Goal: Information Seeking & Learning: Check status

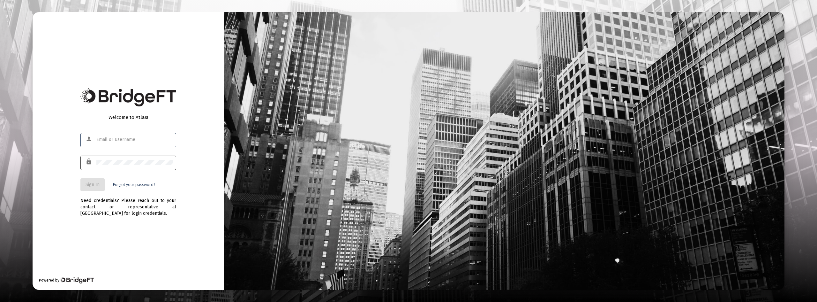
type input "[EMAIL_ADDRESS][DOMAIN_NAME]"
click at [92, 184] on span "Sign In" at bounding box center [93, 184] width 14 height 5
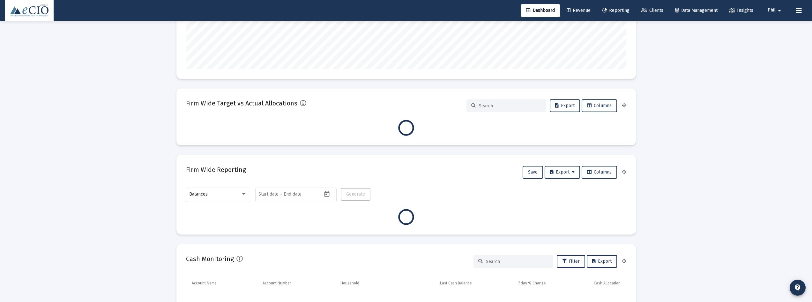
scroll to position [128, 0]
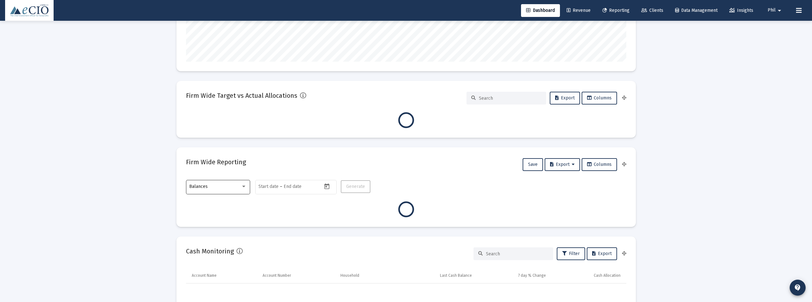
click at [200, 183] on div "Balances" at bounding box center [217, 186] width 57 height 16
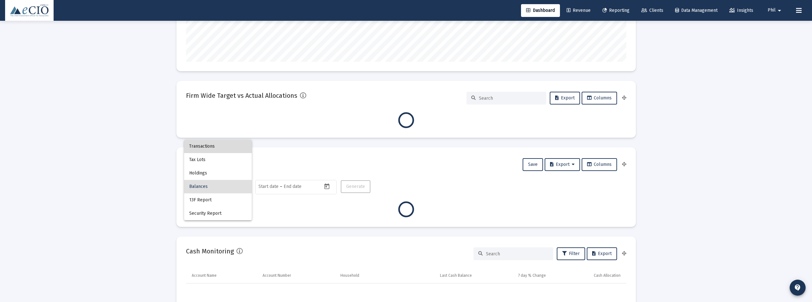
click at [210, 148] on span "Transactions" at bounding box center [217, 145] width 57 height 13
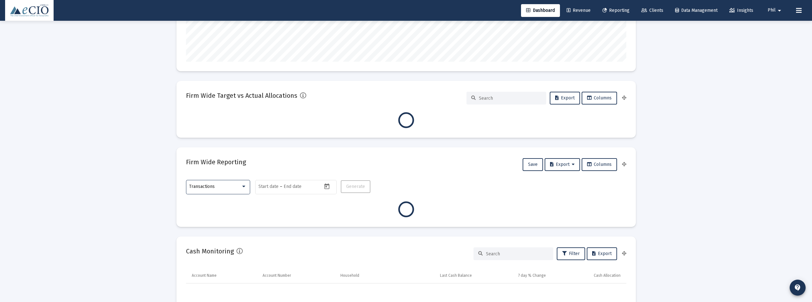
type input "[DATE]"
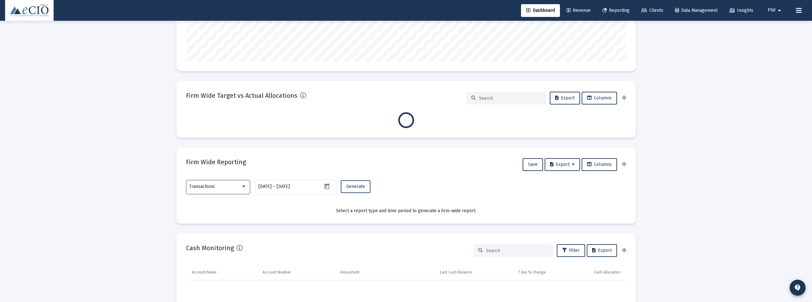
scroll to position [128, 237]
click at [352, 187] on span "Generate" at bounding box center [355, 186] width 19 height 5
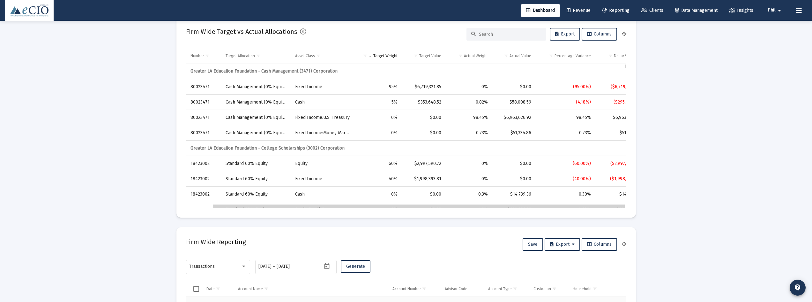
scroll to position [0, 0]
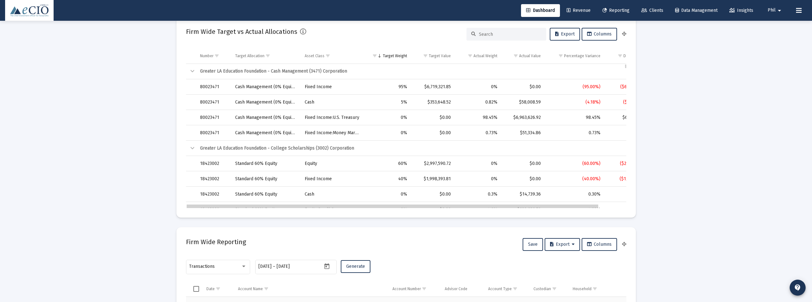
drag, startPoint x: 370, startPoint y: 205, endPoint x: 372, endPoint y: 208, distance: 3.8
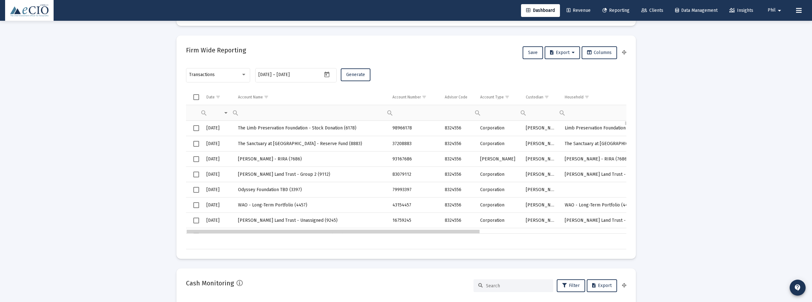
drag, startPoint x: 467, startPoint y: 232, endPoint x: 430, endPoint y: 229, distance: 37.2
click at [355, 70] on button "Generate" at bounding box center [356, 74] width 30 height 13
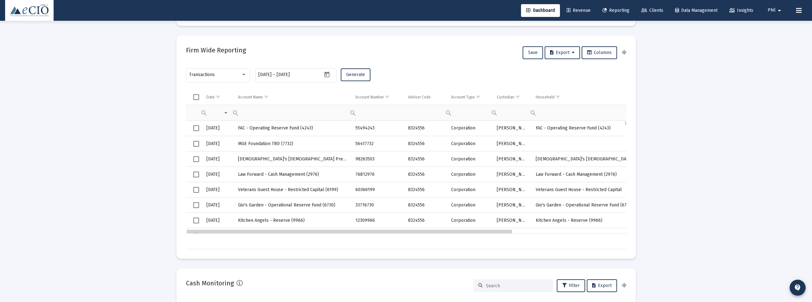
drag, startPoint x: 351, startPoint y: 232, endPoint x: 334, endPoint y: 229, distance: 17.4
click at [224, 76] on div "Transactions" at bounding box center [215, 74] width 52 height 5
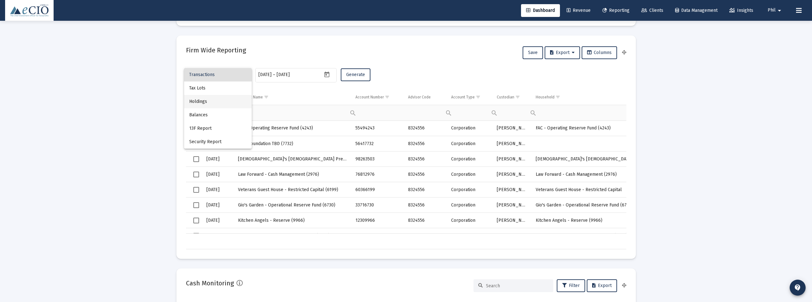
click at [221, 106] on span "Holdings" at bounding box center [217, 101] width 57 height 13
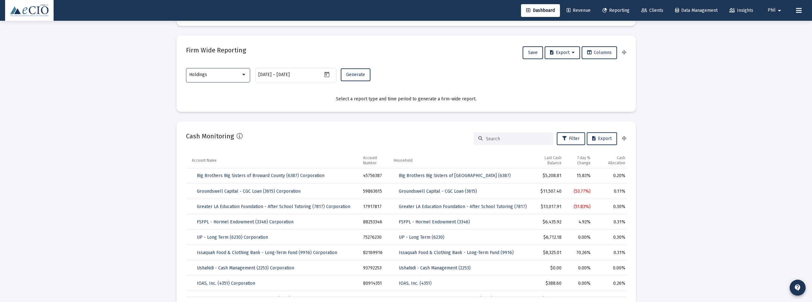
click at [213, 73] on div "Holdings" at bounding box center [215, 74] width 52 height 5
click at [213, 48] on span "Transactions" at bounding box center [217, 47] width 57 height 13
click at [355, 71] on button "Generate" at bounding box center [356, 74] width 30 height 13
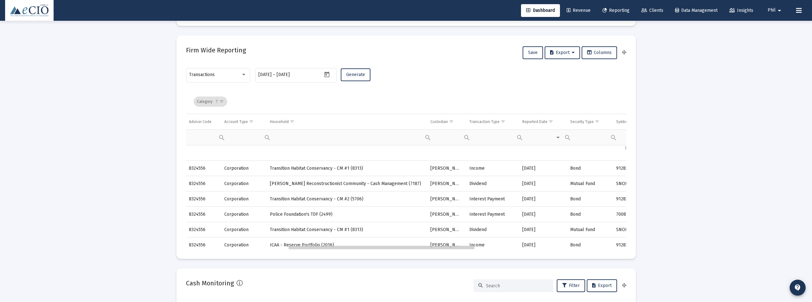
drag, startPoint x: 338, startPoint y: 245, endPoint x: 444, endPoint y: 244, distance: 106.6
click at [501, 121] on span "Show filter options for column 'Transaction Type'" at bounding box center [502, 121] width 5 height 5
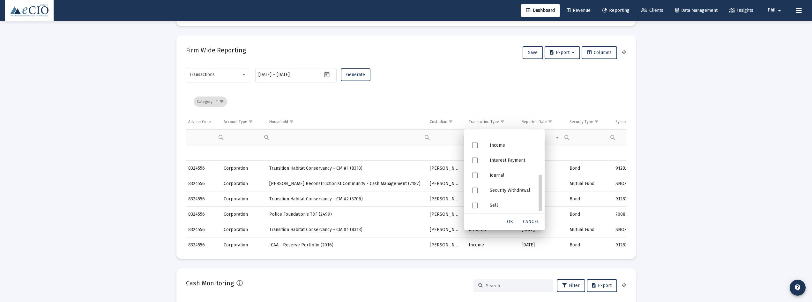
drag, startPoint x: 542, startPoint y: 184, endPoint x: 544, endPoint y: 191, distance: 7.4
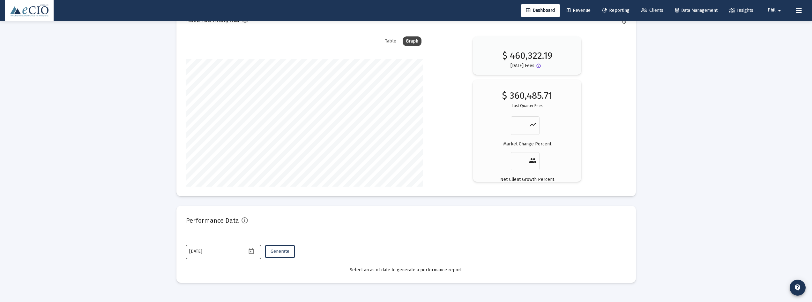
click at [252, 253] on icon "Open calendar" at bounding box center [251, 251] width 5 height 6
click at [254, 142] on button "Previous month" at bounding box center [256, 143] width 13 height 13
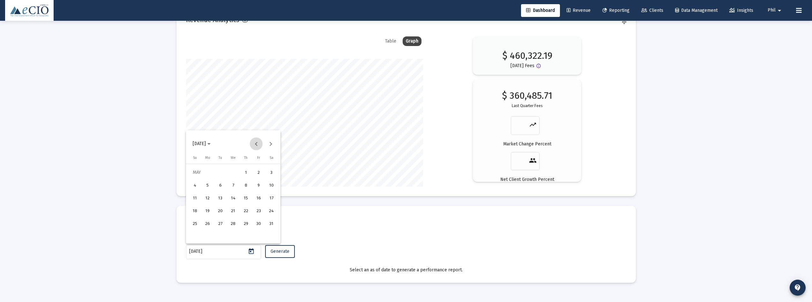
click at [254, 142] on button "Previous month" at bounding box center [256, 143] width 13 height 13
click at [210, 237] on div "31" at bounding box center [207, 235] width 11 height 11
click at [280, 253] on span "Generate" at bounding box center [280, 250] width 19 height 5
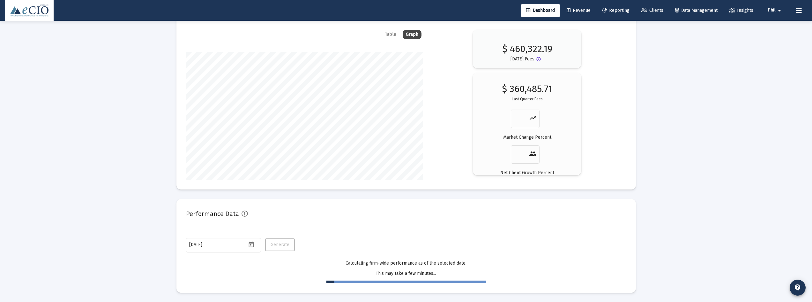
scroll to position [1229, 0]
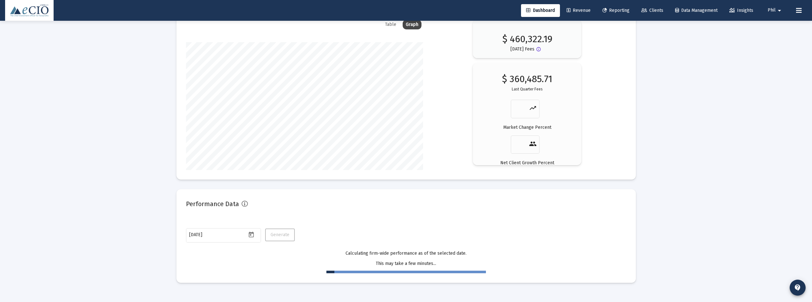
click at [357, 240] on div "[DATE] Generate" at bounding box center [406, 235] width 440 height 17
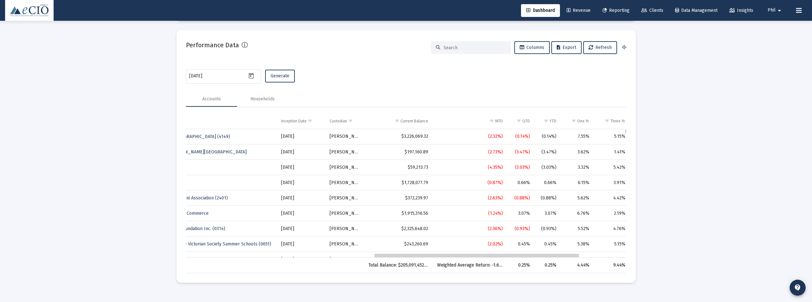
scroll to position [0, 407]
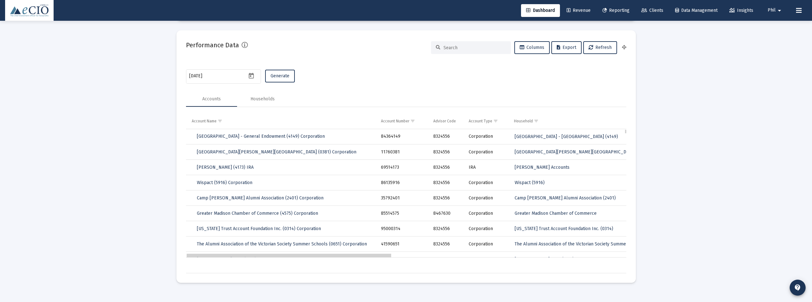
drag, startPoint x: 375, startPoint y: 256, endPoint x: 315, endPoint y: 252, distance: 59.8
click at [252, 74] on icon "Open calendar" at bounding box center [251, 76] width 5 height 6
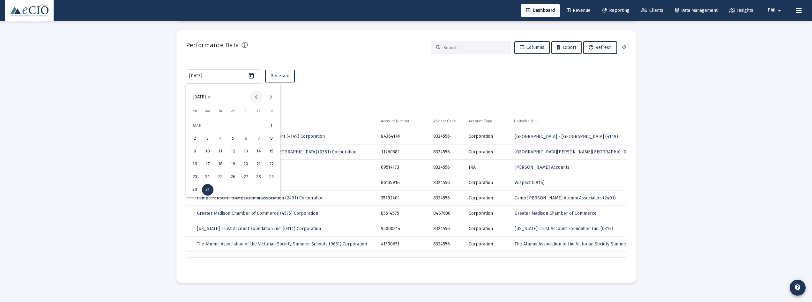
click at [256, 95] on button "Previous month" at bounding box center [256, 97] width 13 height 13
click at [221, 189] on div "31" at bounding box center [220, 189] width 11 height 11
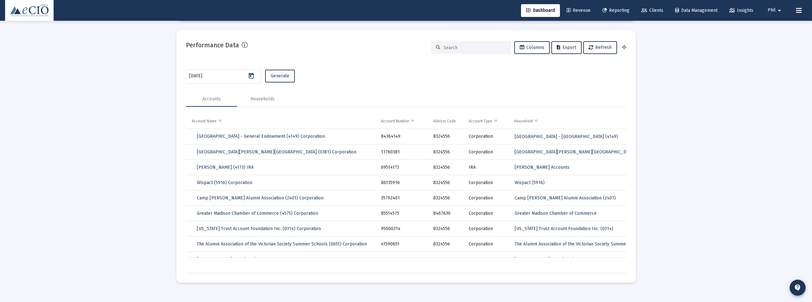
type input "[DATE]"
click at [279, 74] on span "Generate" at bounding box center [280, 75] width 19 height 5
drag, startPoint x: 358, startPoint y: 255, endPoint x: 314, endPoint y: 249, distance: 44.1
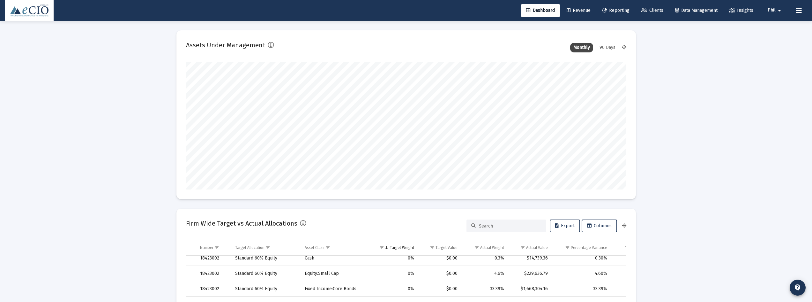
click at [612, 15] on link "Reporting" at bounding box center [615, 10] width 37 height 13
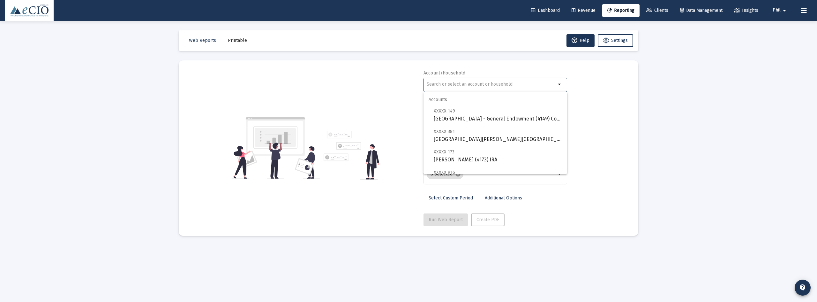
click at [497, 85] on input "text" at bounding box center [491, 84] width 129 height 5
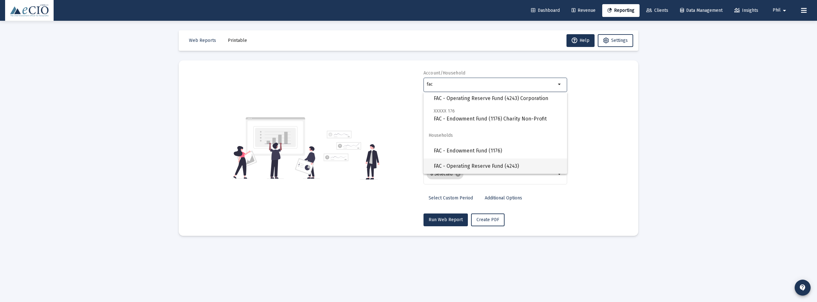
click at [507, 164] on span "FAC - Operating Reserve Fund (4243)" at bounding box center [498, 165] width 128 height 15
type input "FAC - Operating Reserve Fund (4243)"
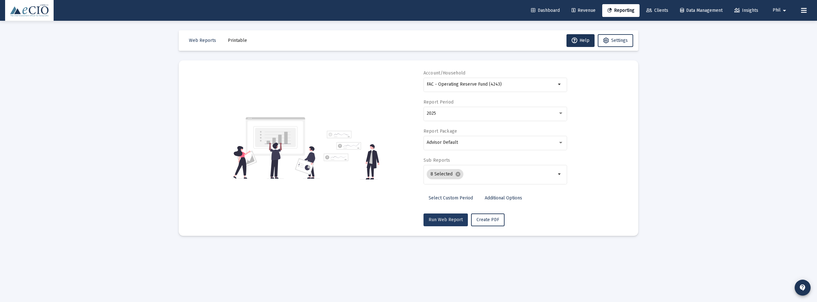
click at [448, 219] on span "Run Web Report" at bounding box center [446, 219] width 34 height 5
select select "View all"
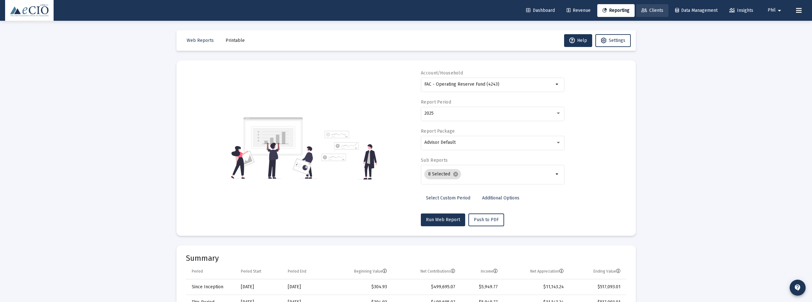
click at [658, 9] on span "Clients" at bounding box center [652, 10] width 22 height 5
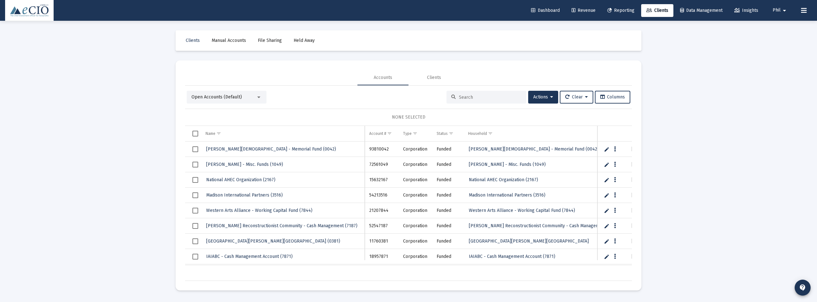
click at [481, 98] on input at bounding box center [490, 96] width 63 height 5
click at [226, 97] on span "Open Accounts (Default)" at bounding box center [216, 96] width 50 height 5
drag, startPoint x: 327, startPoint y: 97, endPoint x: 335, endPoint y: 97, distance: 8.3
click at [328, 97] on div at bounding box center [408, 151] width 817 height 302
click at [472, 97] on input at bounding box center [490, 96] width 63 height 5
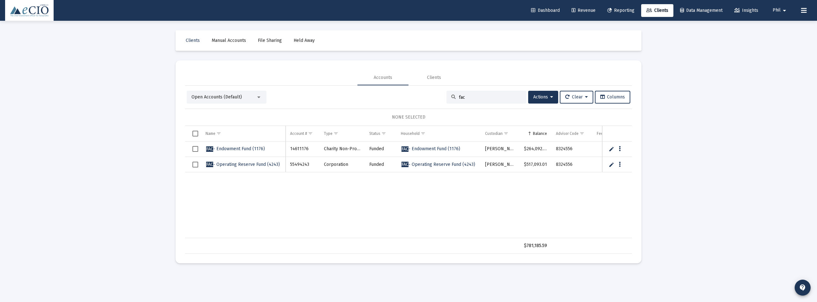
type input "fac"
click at [251, 164] on span "FAC - Operating Reserve Fund (4243)" at bounding box center [243, 163] width 74 height 5
